Goal: Task Accomplishment & Management: Complete application form

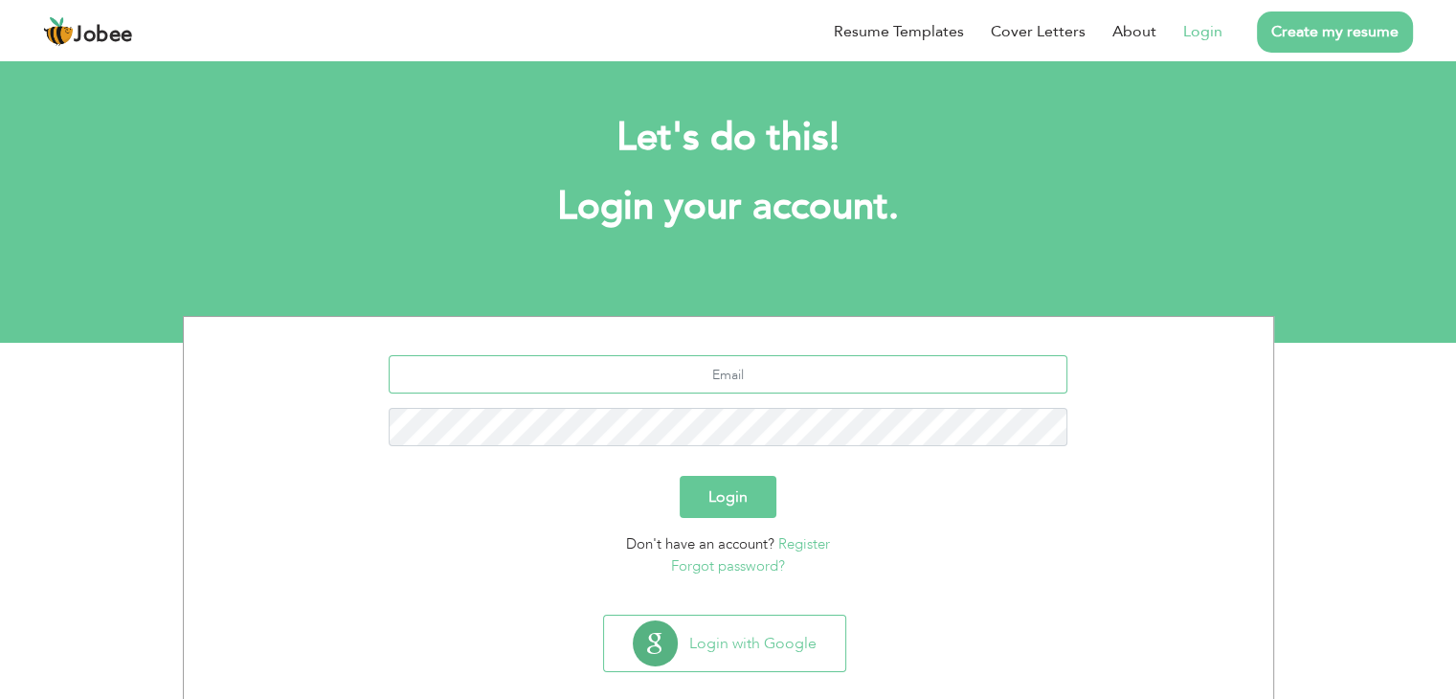
click at [727, 385] on input "text" at bounding box center [728, 374] width 679 height 38
type input "[EMAIL_ADDRESS][DOMAIN_NAME]"
click at [680, 476] on button "Login" at bounding box center [728, 497] width 97 height 42
click at [734, 507] on button "Login" at bounding box center [728, 497] width 97 height 42
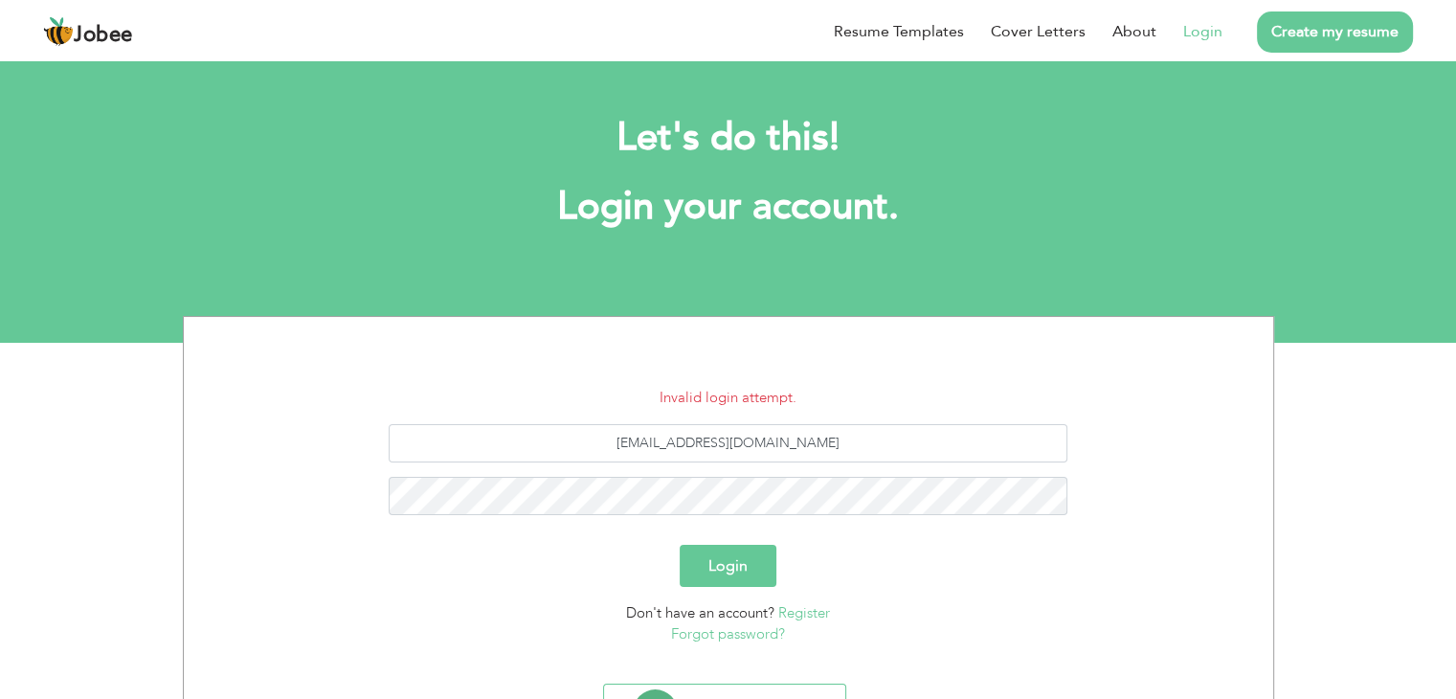
click at [852, 403] on li "Invalid login attempt." at bounding box center [728, 398] width 1060 height 22
click at [724, 631] on link "Forgot password?" at bounding box center [728, 633] width 114 height 19
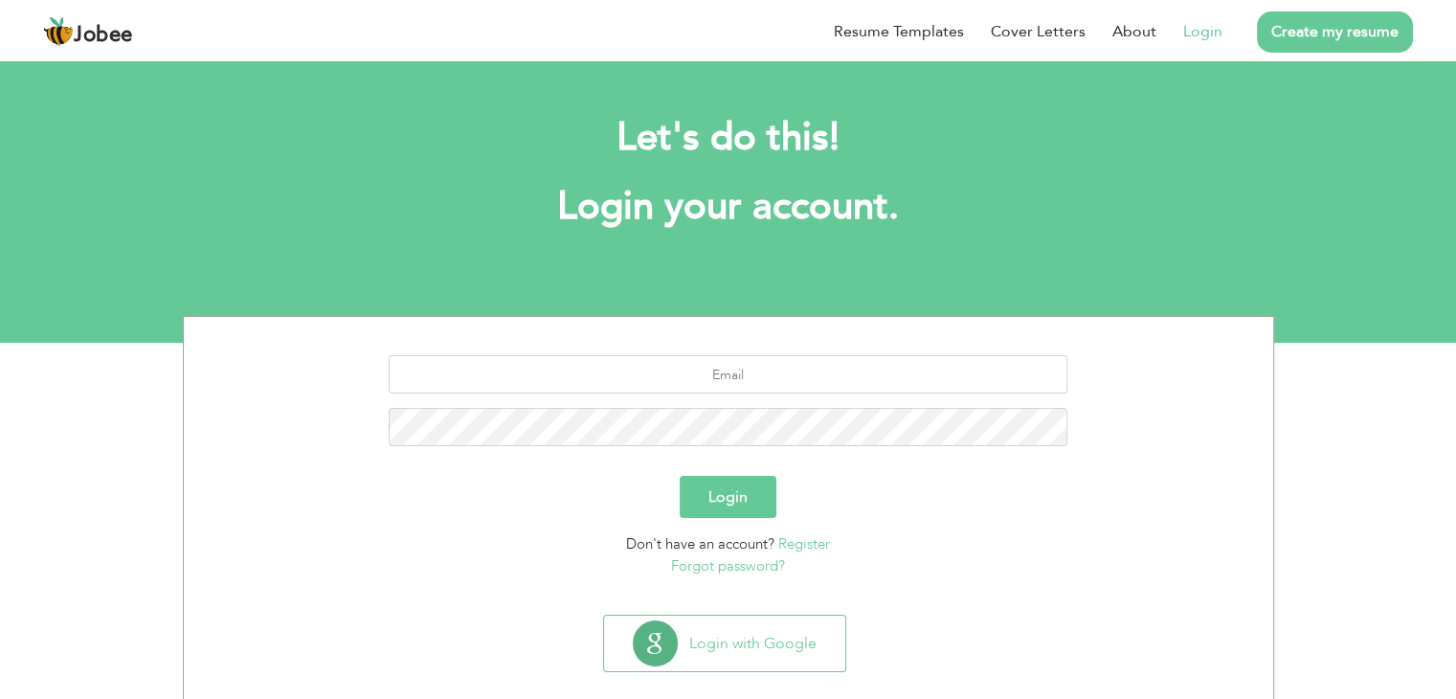
click at [724, 569] on link "Forgot password?" at bounding box center [728, 565] width 114 height 19
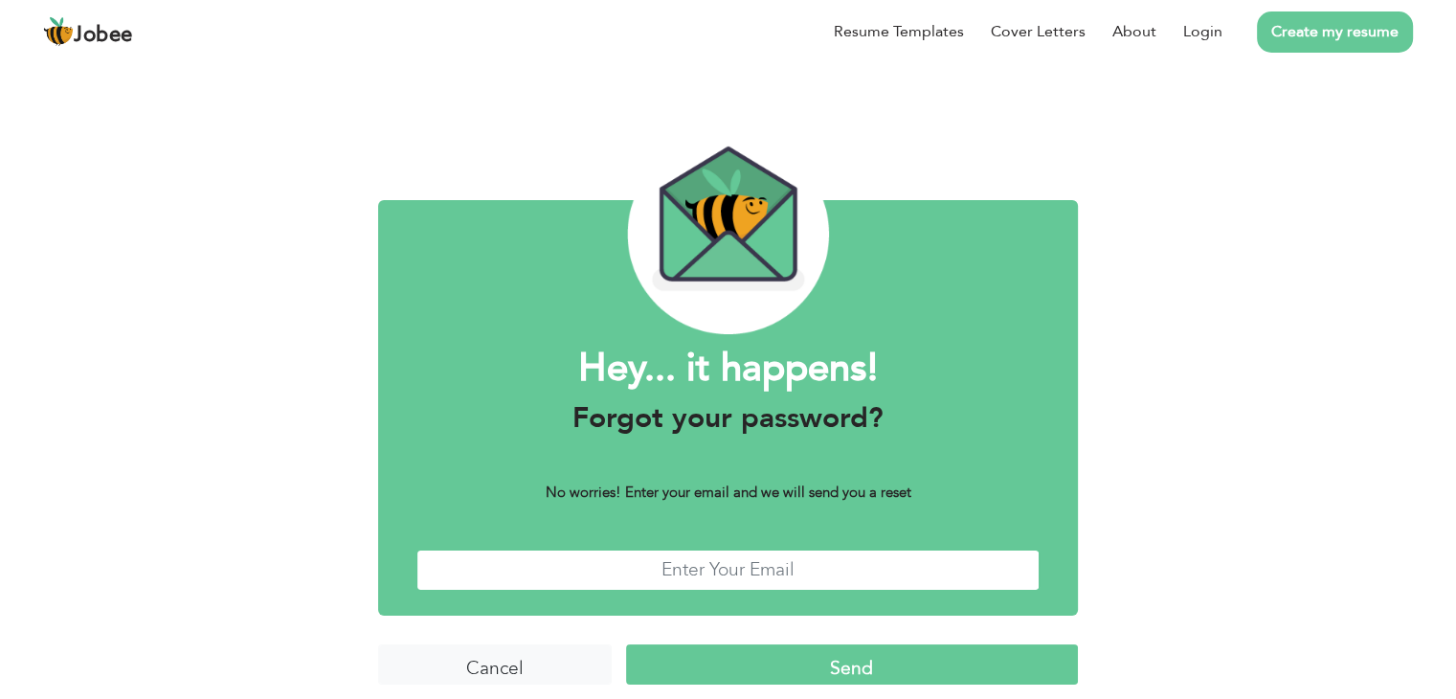
click at [724, 569] on input "text" at bounding box center [727, 569] width 623 height 41
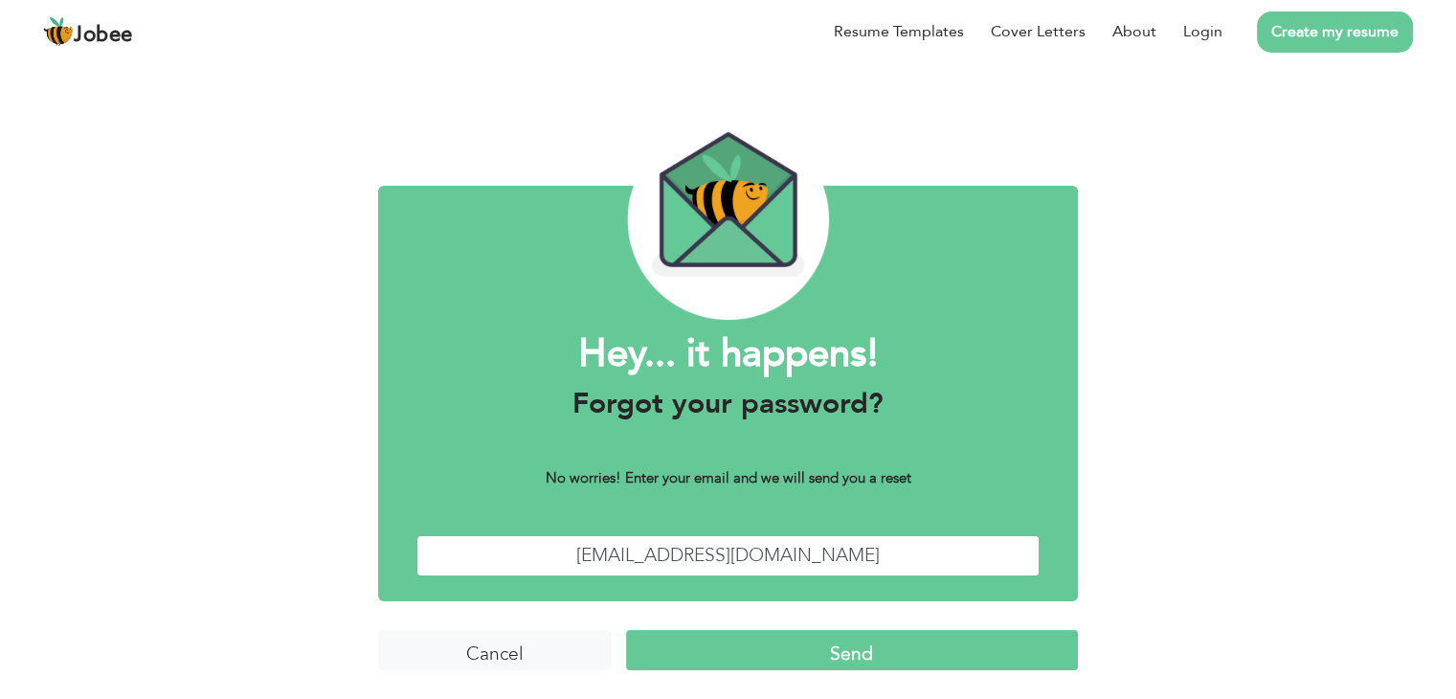
type input "[EMAIL_ADDRESS][DOMAIN_NAME]"
click at [878, 651] on input "Send" at bounding box center [852, 650] width 452 height 41
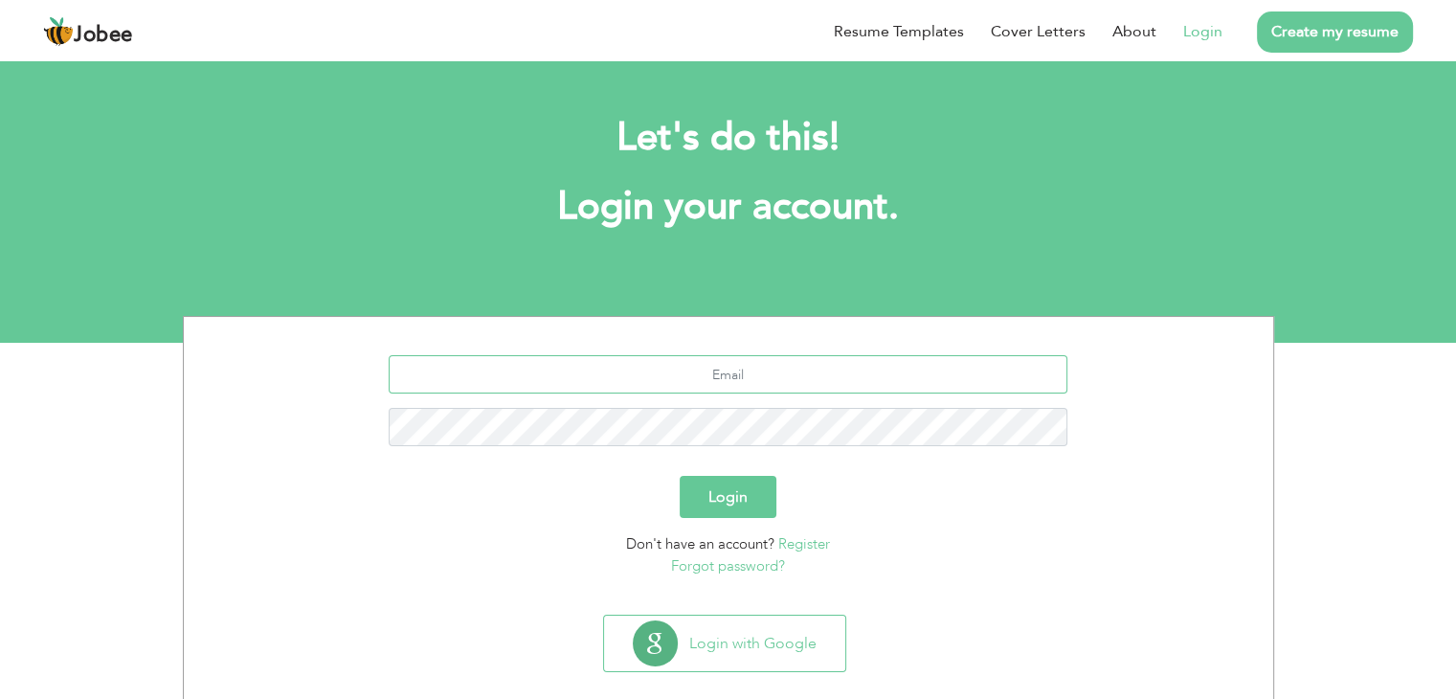
click at [790, 377] on input "text" at bounding box center [728, 374] width 679 height 38
type input "[EMAIL_ADDRESS][DOMAIN_NAME]"
click at [680, 476] on button "Login" at bounding box center [728, 497] width 97 height 42
click at [729, 504] on button "Login" at bounding box center [728, 497] width 97 height 42
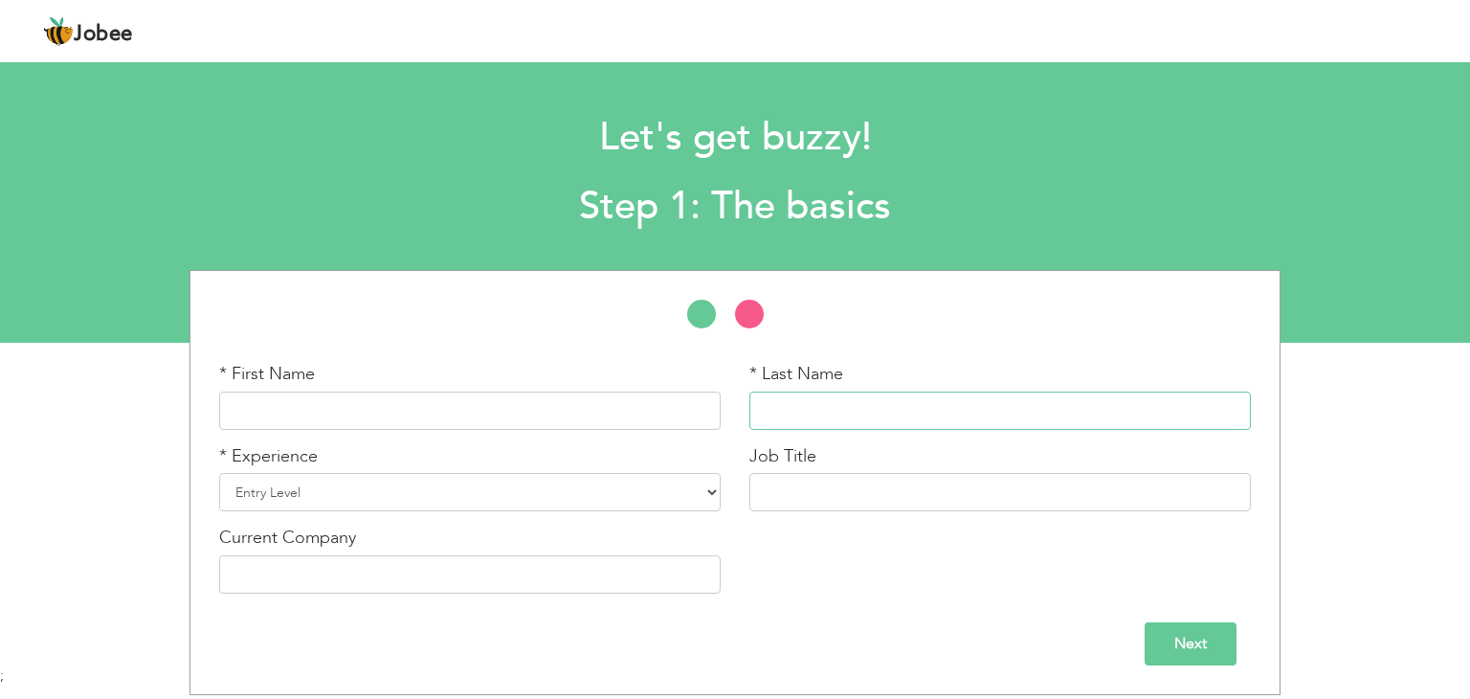
click at [859, 403] on input "text" at bounding box center [1000, 410] width 502 height 38
click at [1015, 25] on link "Resume Templates" at bounding box center [971, 31] width 130 height 22
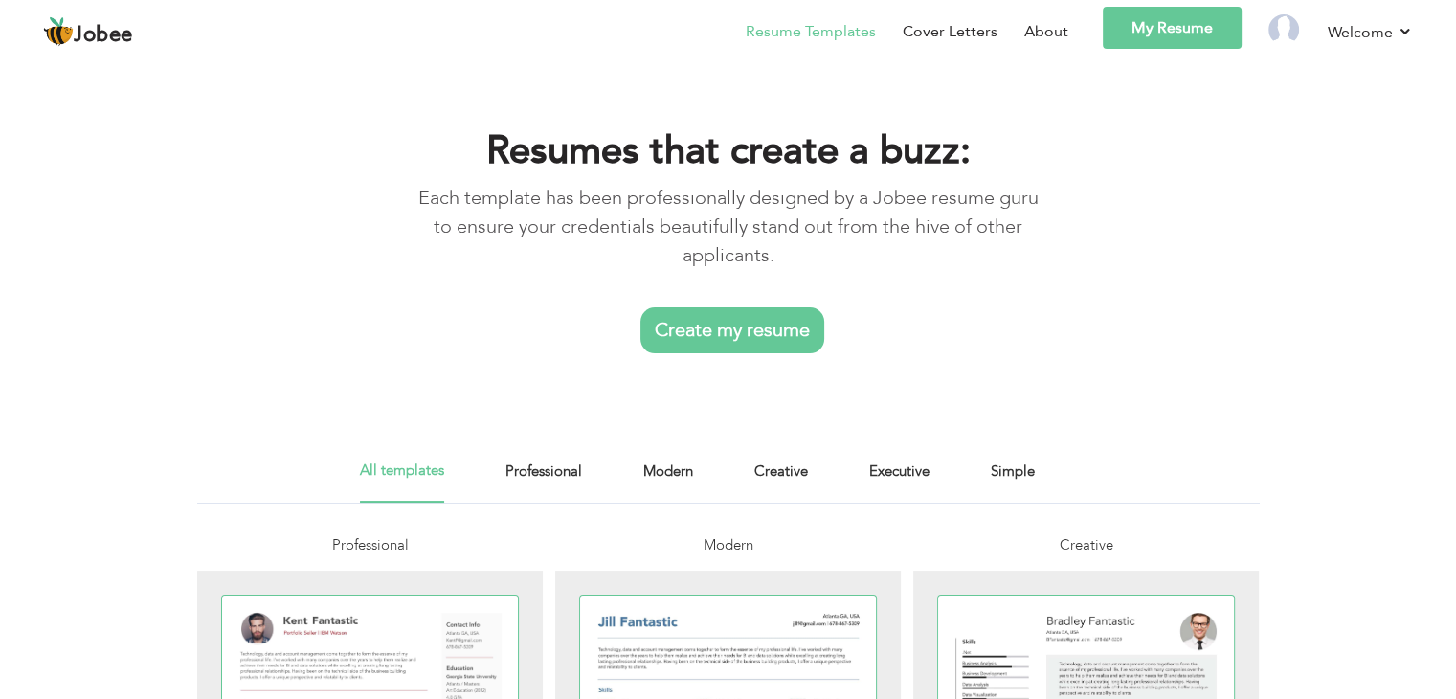
click at [830, 33] on link "Resume Templates" at bounding box center [811, 31] width 130 height 23
click at [743, 335] on link "Create my resume" at bounding box center [732, 330] width 184 height 46
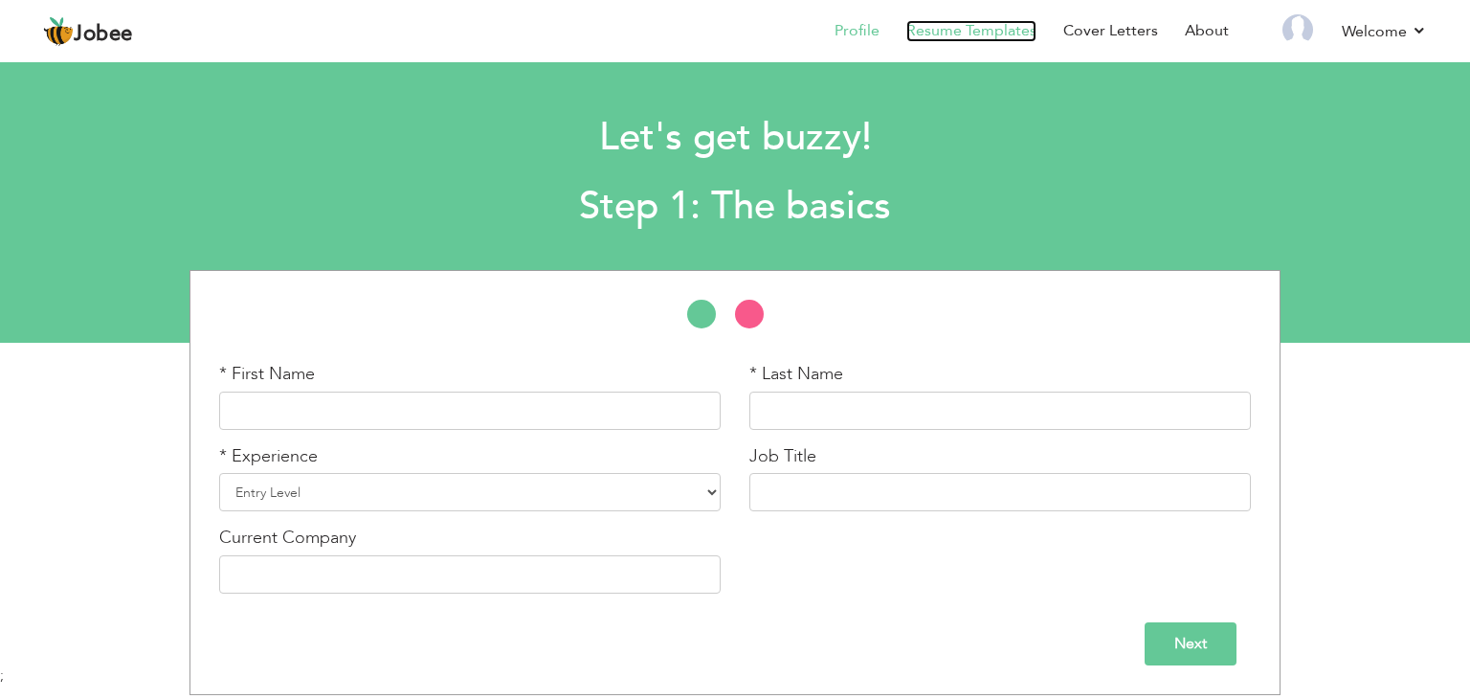
click at [959, 32] on link "Resume Templates" at bounding box center [971, 31] width 130 height 22
click at [988, 33] on link "Resume Templates" at bounding box center [971, 31] width 130 height 22
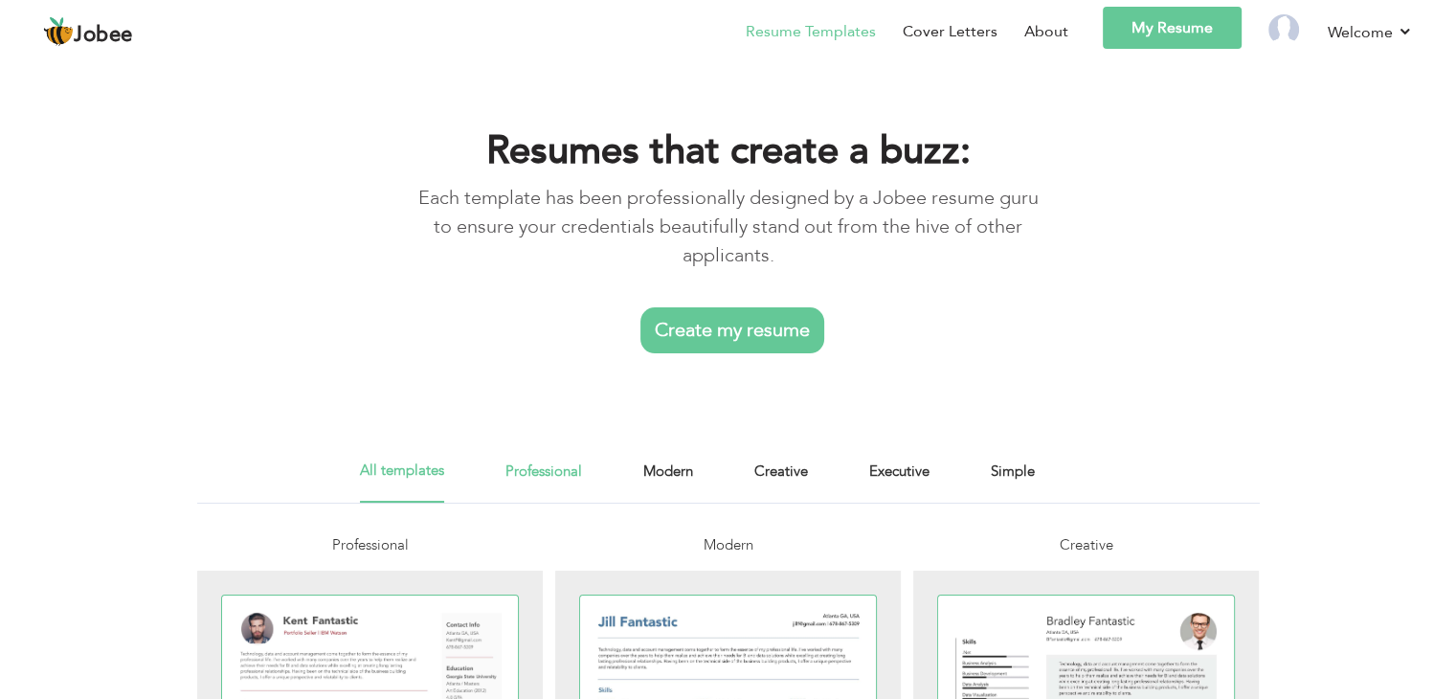
click at [544, 468] on link "Professional" at bounding box center [543, 480] width 77 height 43
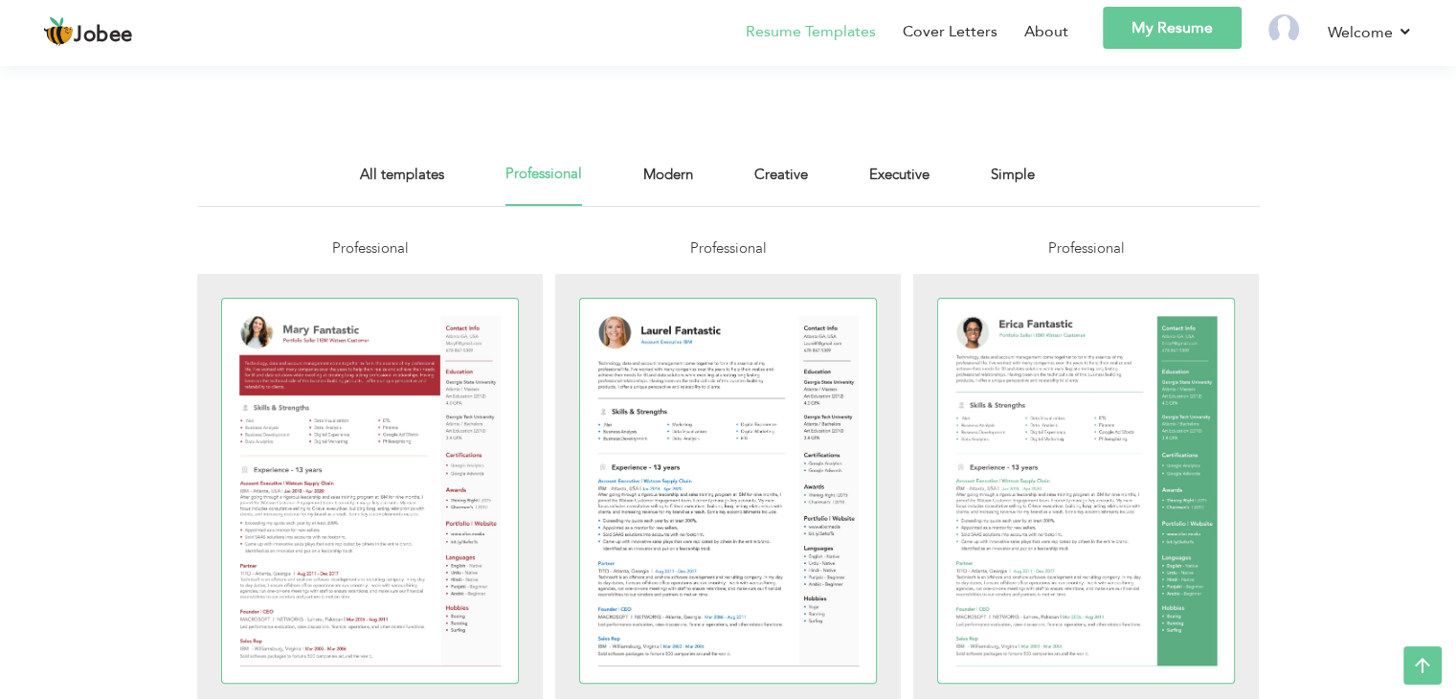
scroll to position [306, 0]
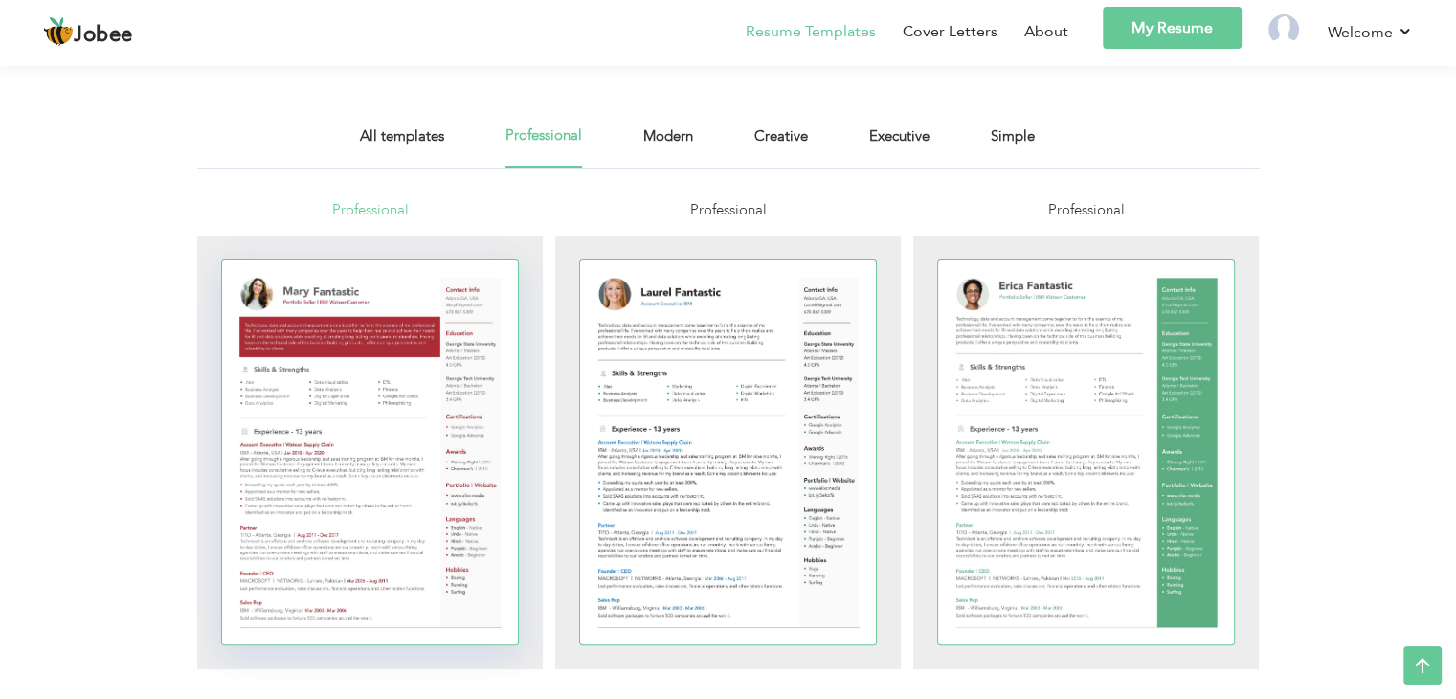
click at [421, 505] on div at bounding box center [370, 452] width 297 height 384
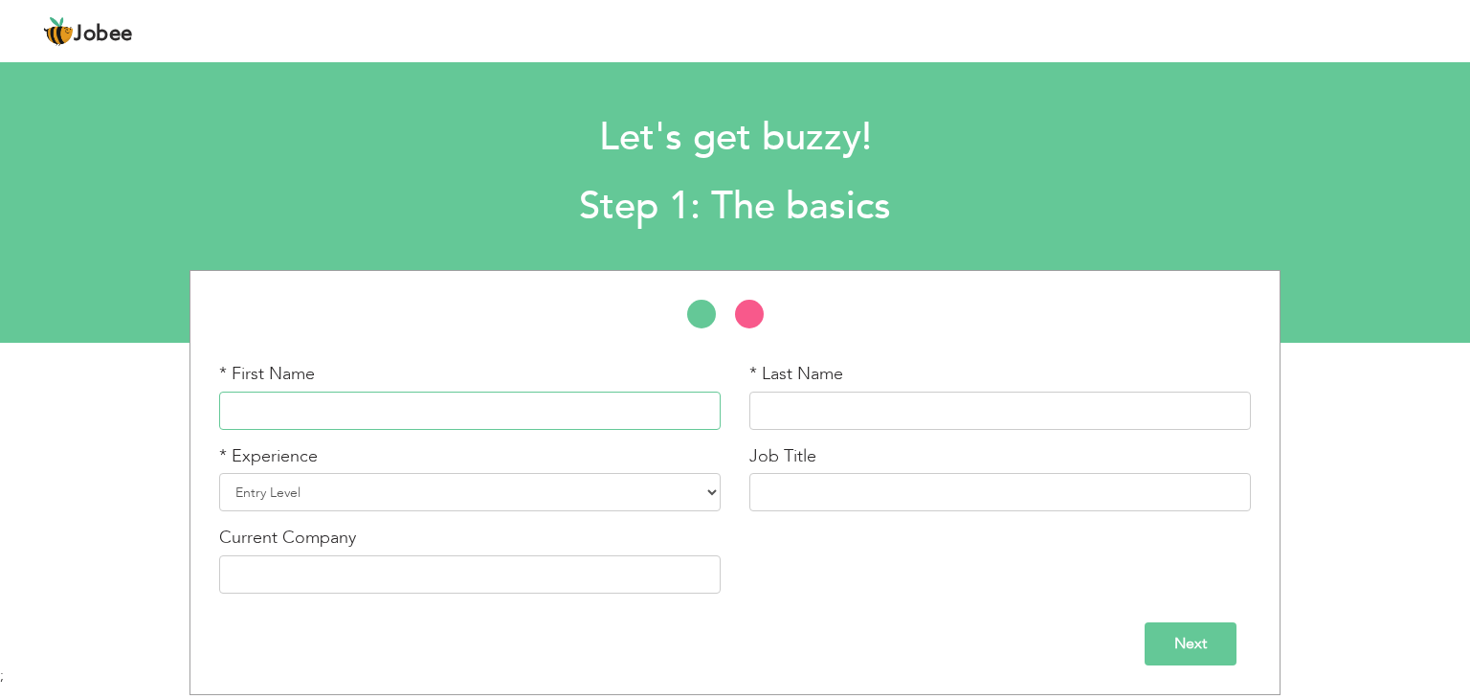
click at [296, 411] on input "text" at bounding box center [470, 410] width 502 height 38
type input "sonia"
click at [766, 403] on input "text" at bounding box center [1000, 410] width 502 height 38
type input "sadiq"
click at [336, 498] on select "Entry Level Less than 1 Year 1 Year 2 Years 3 Years 4 Years 5 Years 6 Years 7 Y…" at bounding box center [470, 492] width 502 height 38
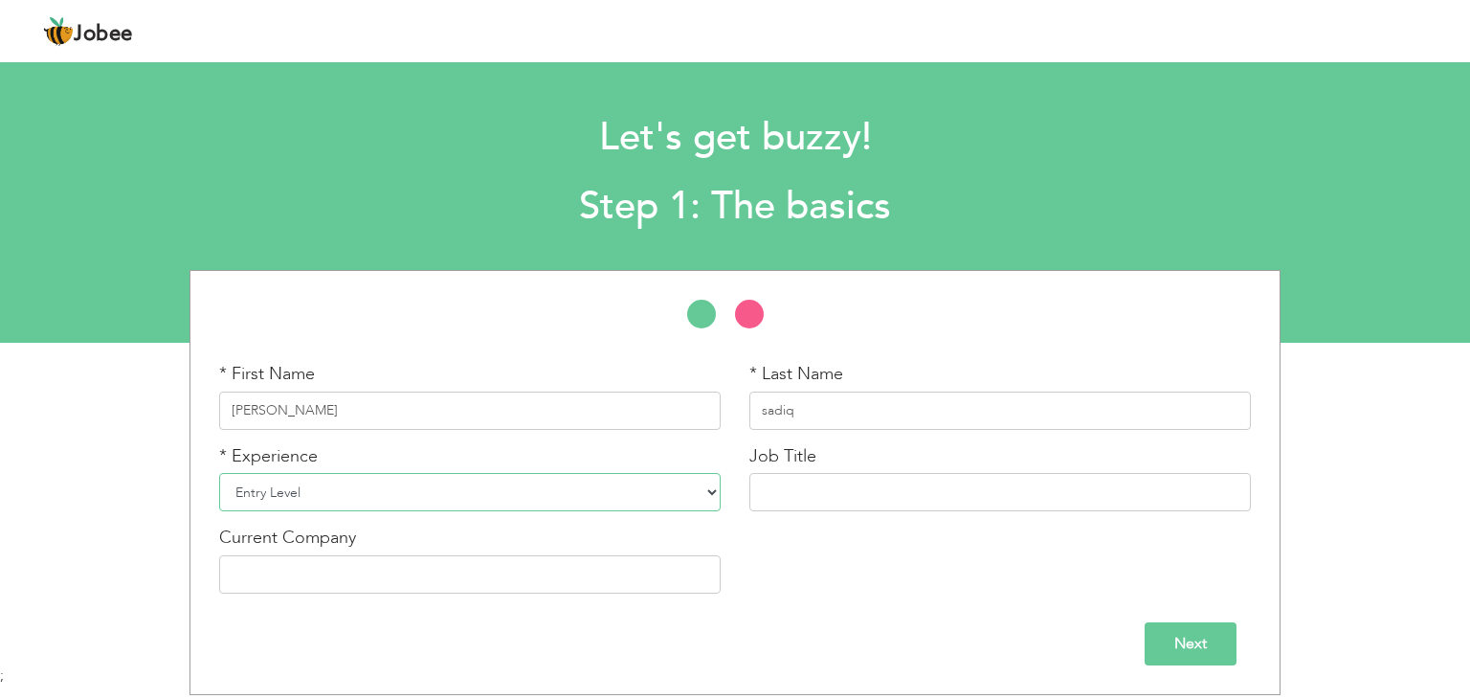
select select "10"
click at [219, 473] on select "Entry Level Less than 1 Year 1 Year 2 Years 3 Years 4 Years 5 Years 6 Years 7 Y…" at bounding box center [470, 492] width 502 height 38
click at [818, 487] on input "text" at bounding box center [1000, 492] width 502 height 38
type input "Manager IT Application Support"
click at [322, 571] on input "text" at bounding box center [470, 574] width 502 height 38
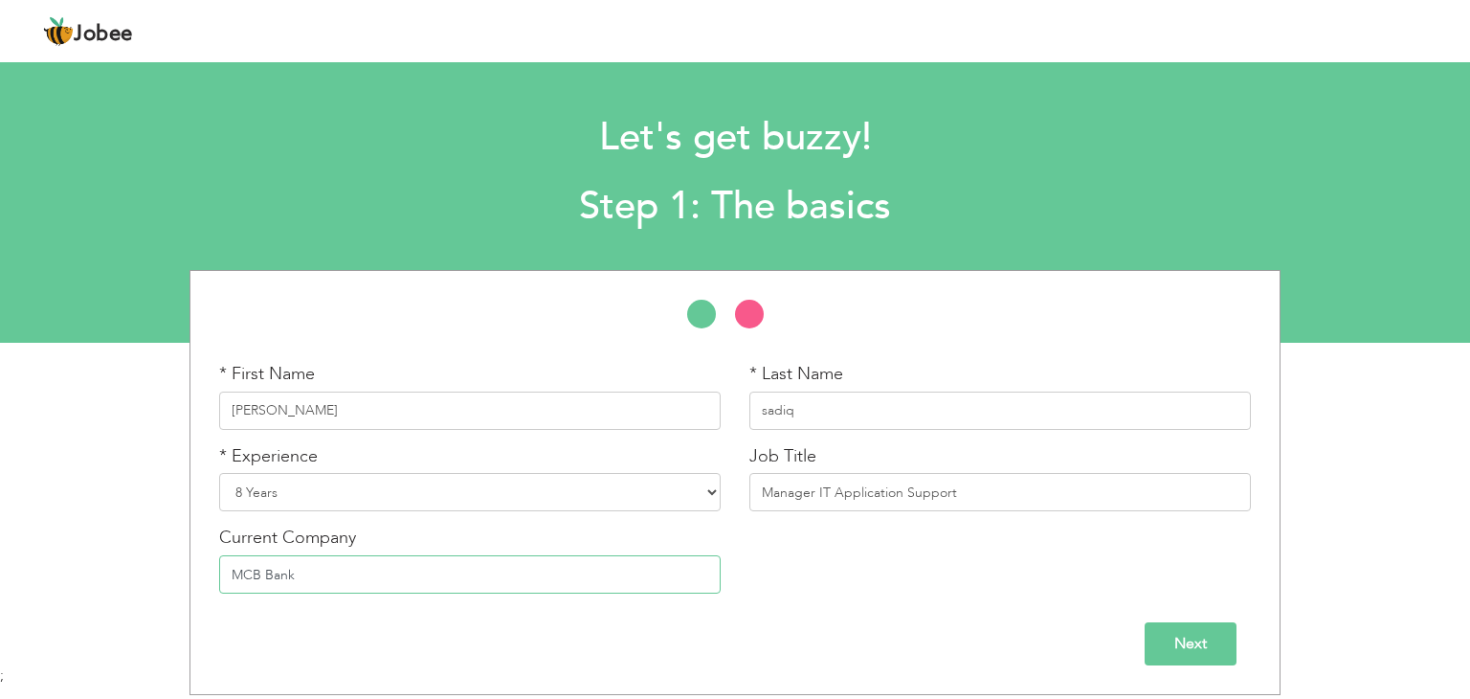
type input "MCB Bank"
click at [1202, 646] on input "Next" at bounding box center [1191, 643] width 92 height 43
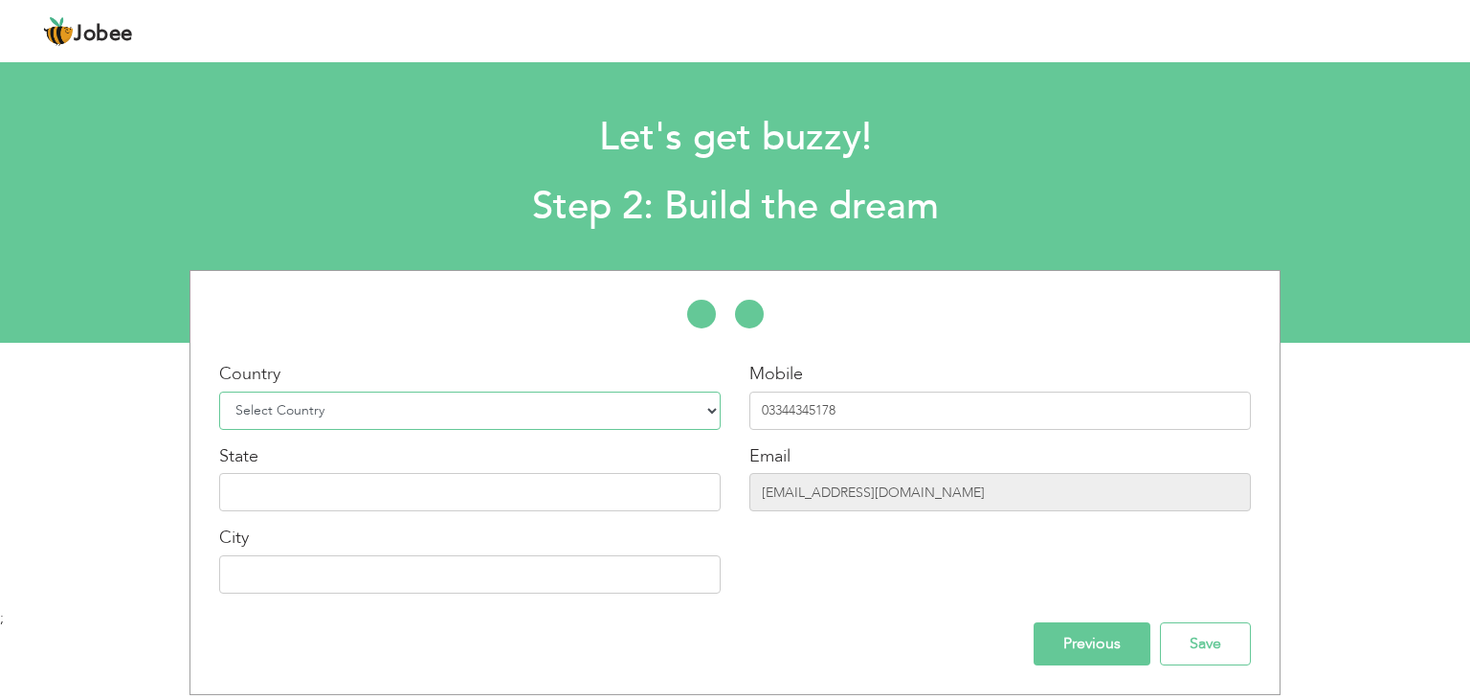
click at [512, 413] on select "Select Country Afghanistan Albania Algeria American Samoa Andorra Angola Anguil…" at bounding box center [470, 410] width 502 height 38
select select "166"
click at [219, 391] on select "Select Country Afghanistan Albania Algeria American Samoa Andorra Angola Anguil…" at bounding box center [470, 410] width 502 height 38
click at [850, 405] on input "03344345178" at bounding box center [1000, 410] width 502 height 38
type input "0"
